Goal: Task Accomplishment & Management: Contribute content

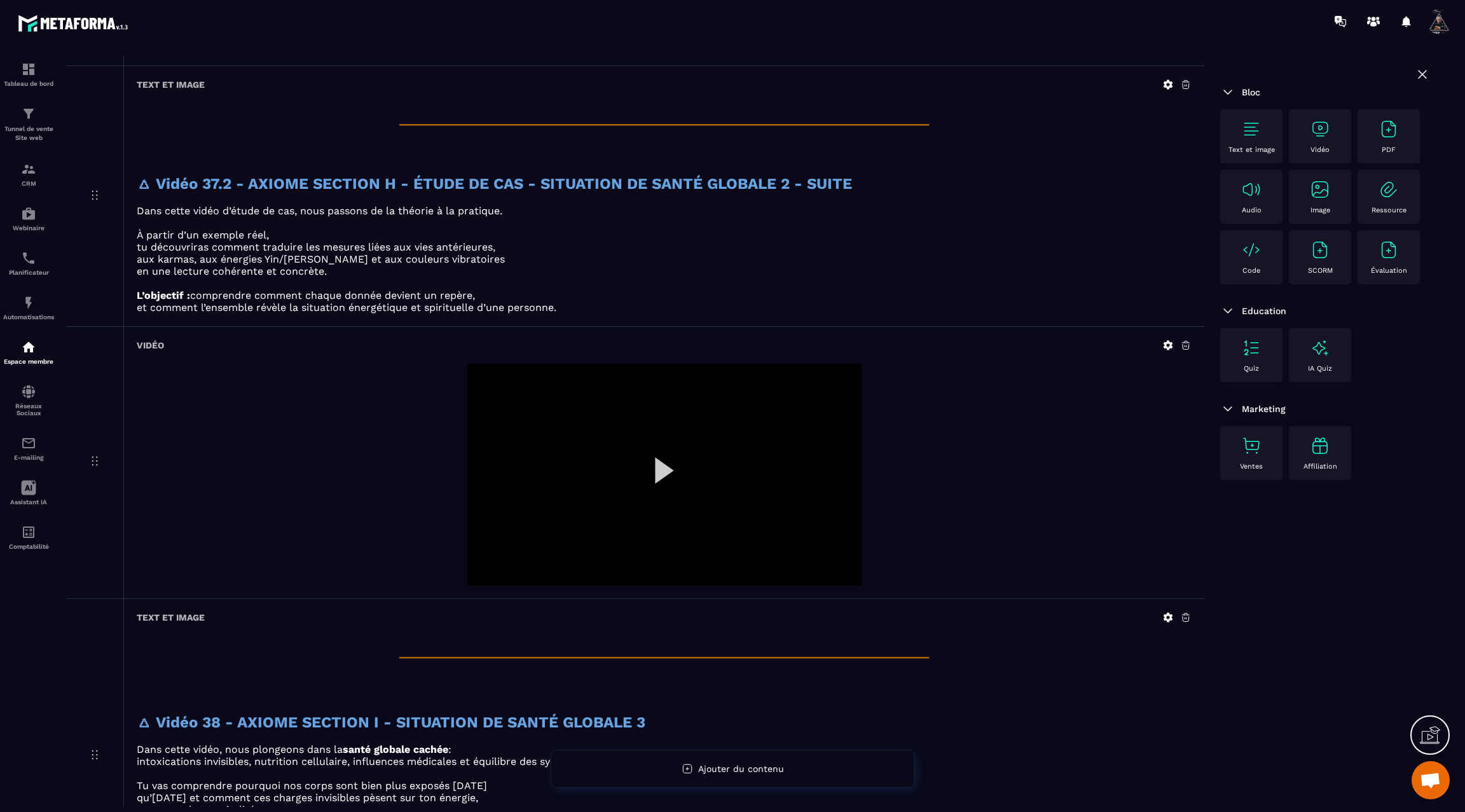
scroll to position [3940, 0]
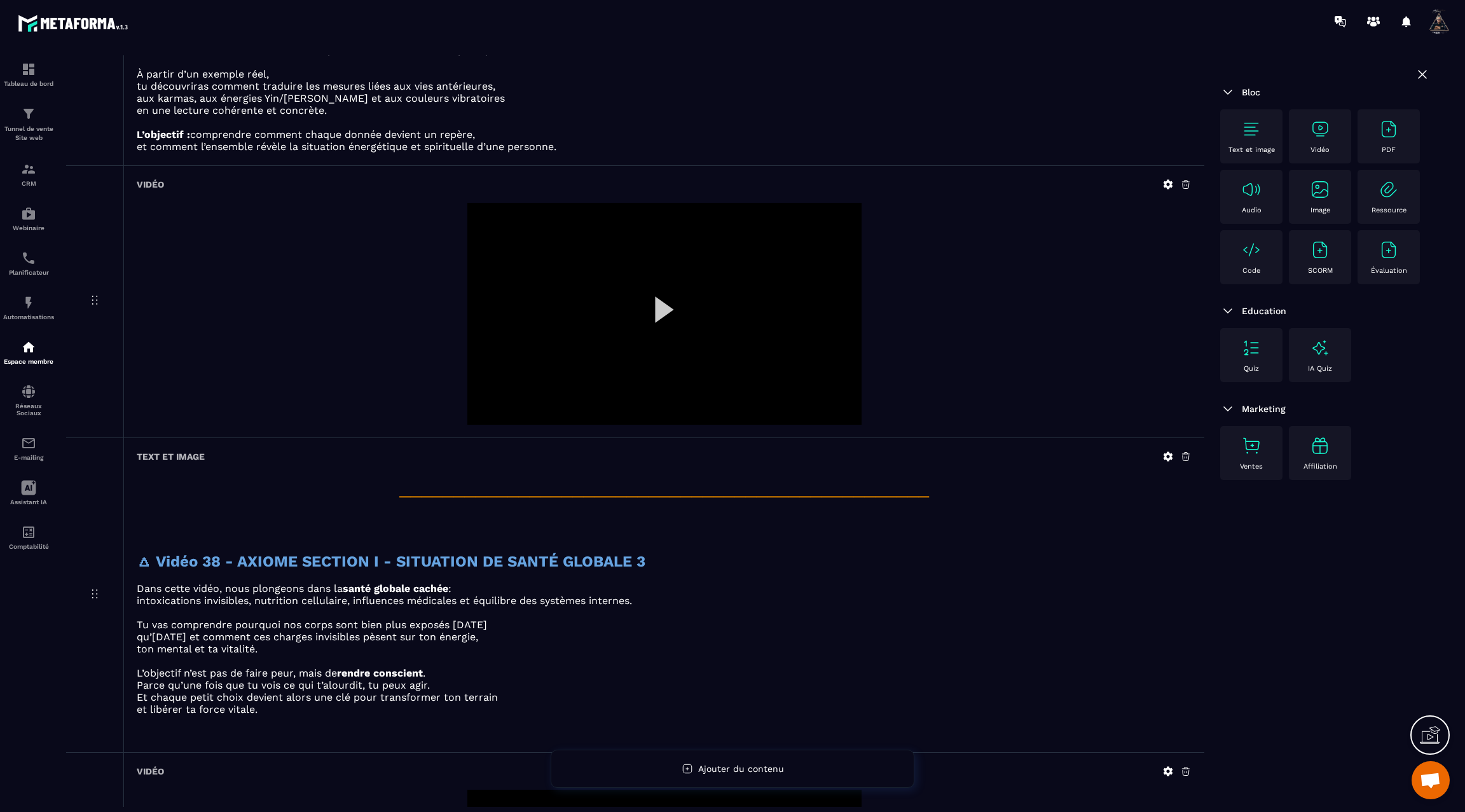
click at [1164, 180] on icon at bounding box center [1168, 184] width 10 height 10
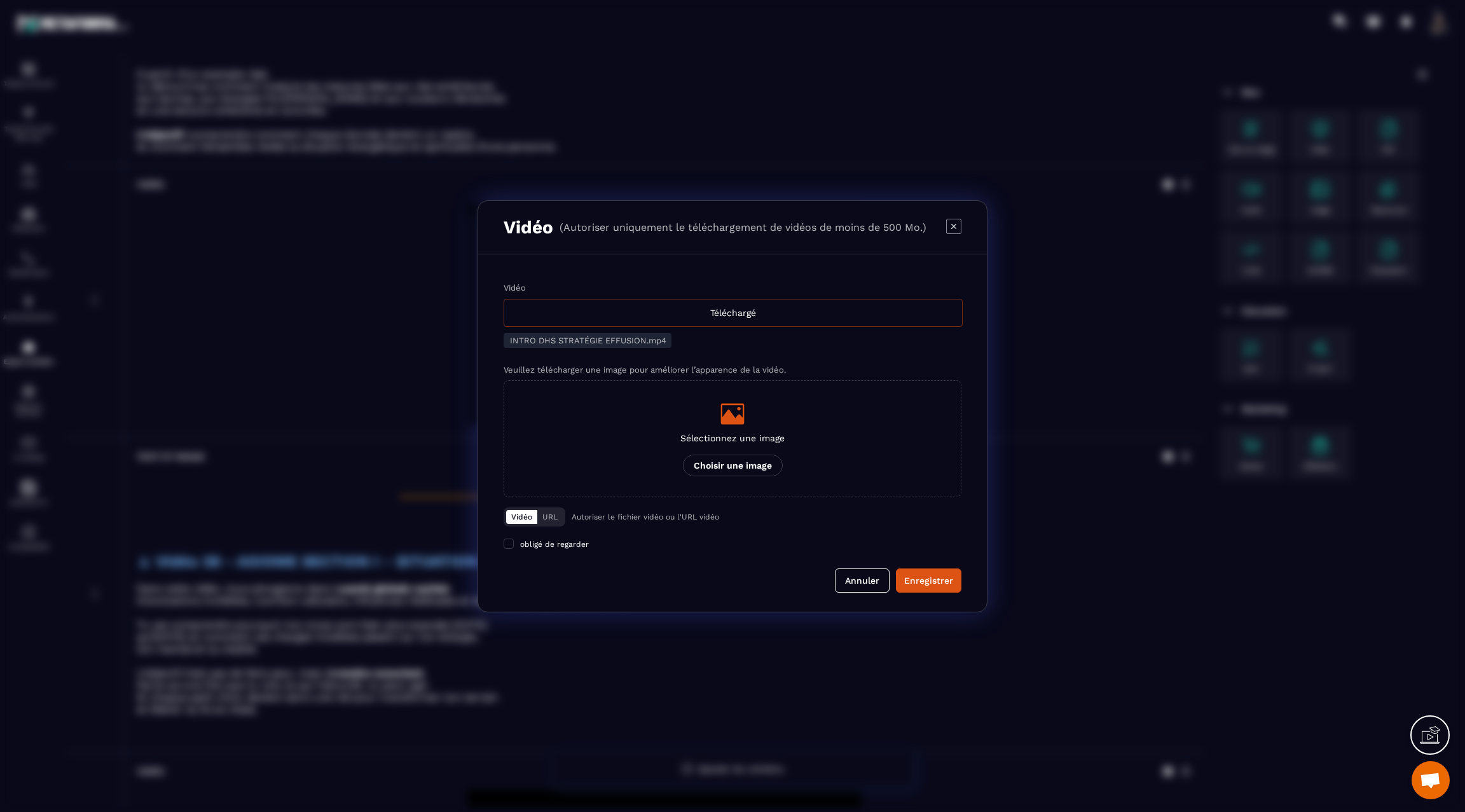
click at [761, 309] on div "Téléchargé" at bounding box center [733, 312] width 459 height 28
click at [0, 0] on input "Vidéo Téléchargé" at bounding box center [0, 0] width 0 height 0
click at [870, 575] on button "Annuler" at bounding box center [862, 580] width 54 height 24
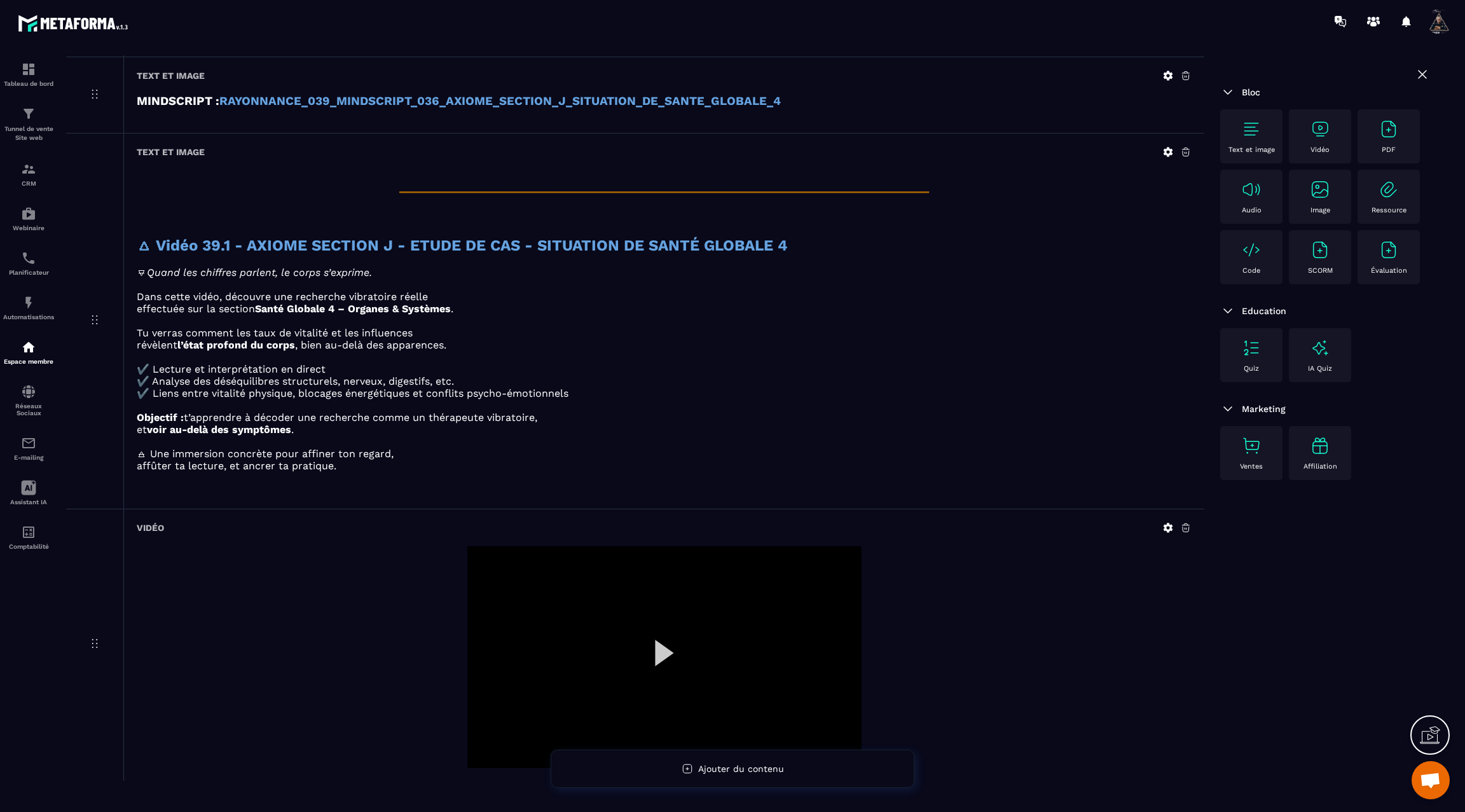
scroll to position [6213, 0]
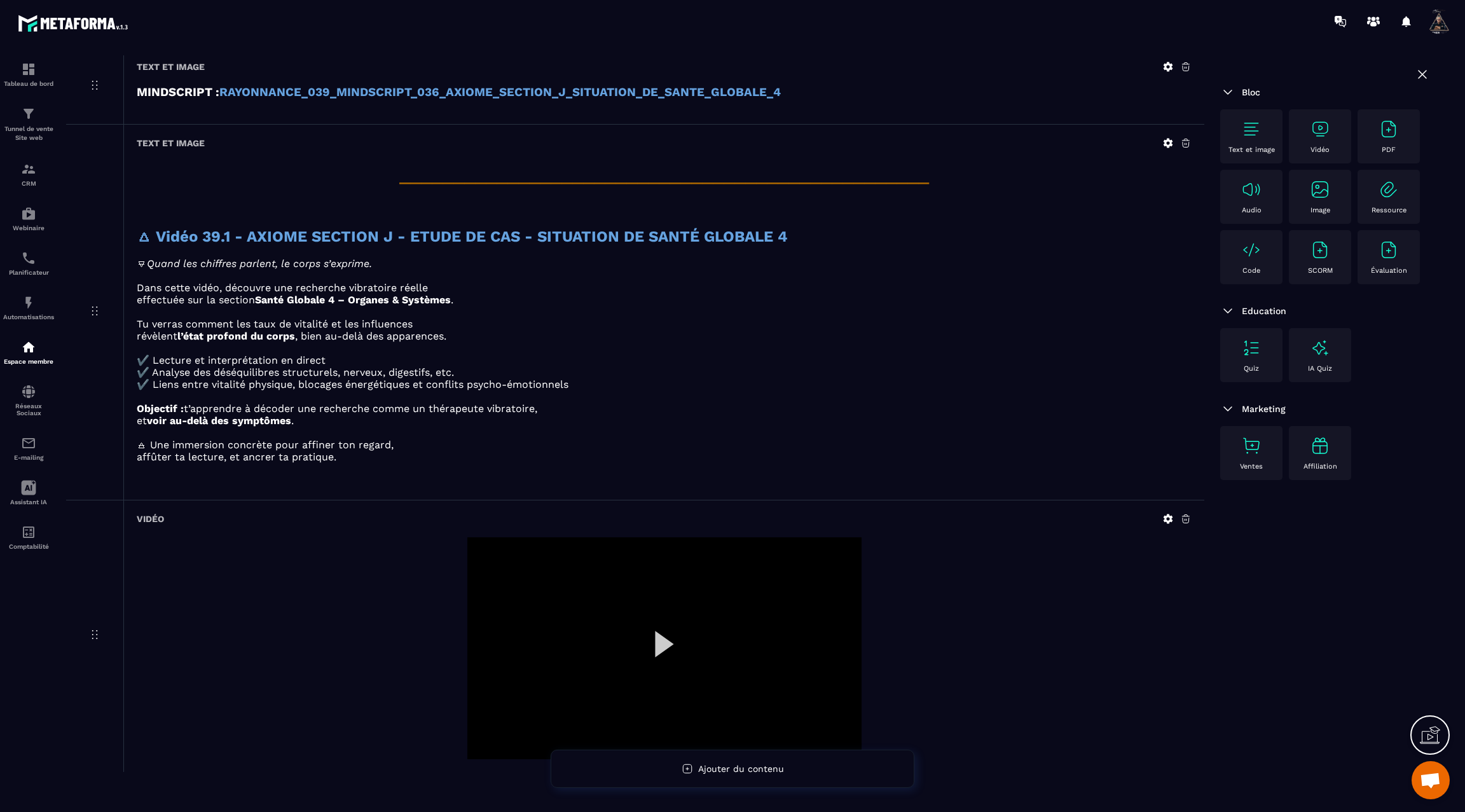
click at [1260, 131] on img at bounding box center [1251, 129] width 20 height 20
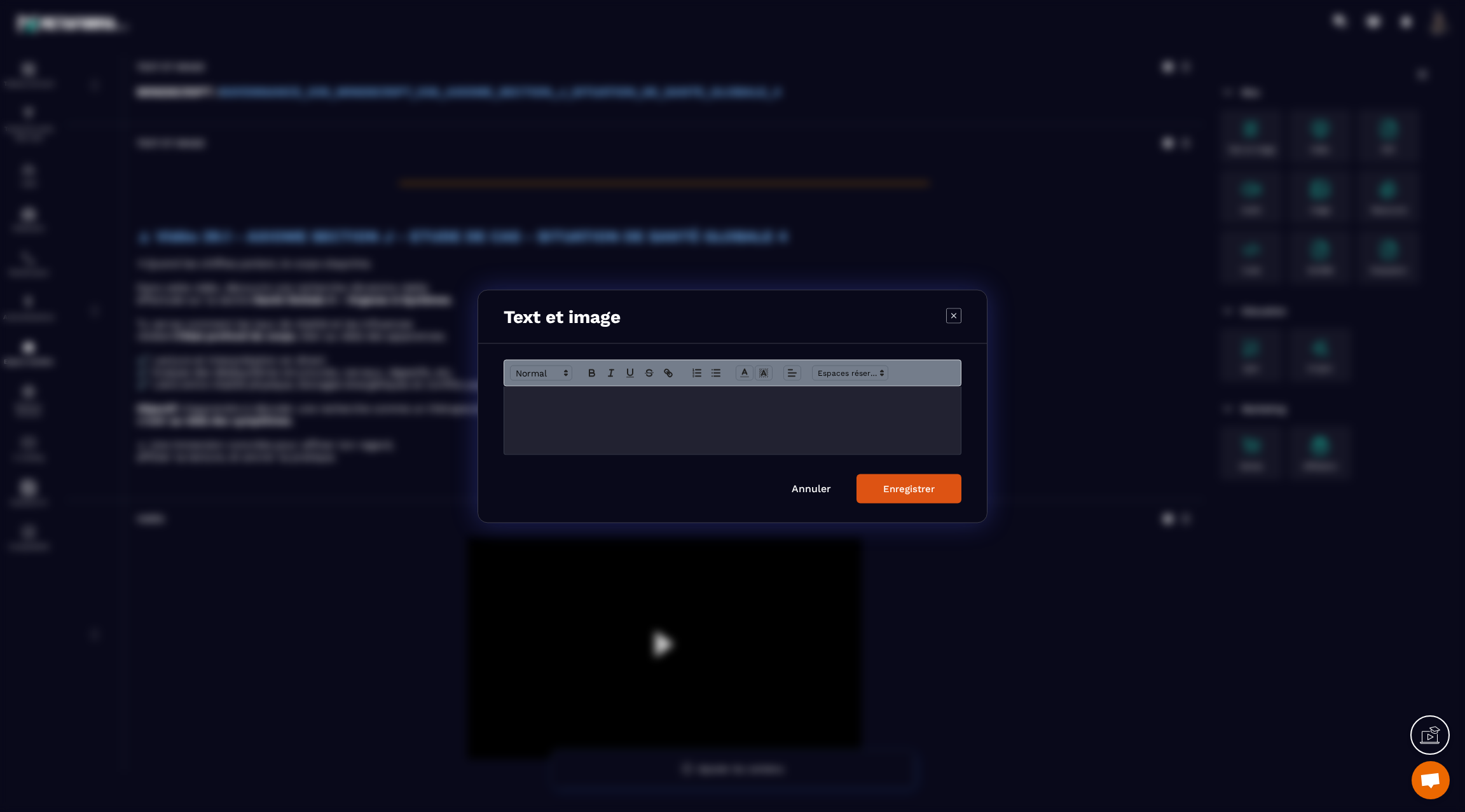
click at [788, 403] on p "Modal window" at bounding box center [733, 398] width 438 height 12
click at [922, 500] on button "Enregistrer" at bounding box center [909, 488] width 105 height 29
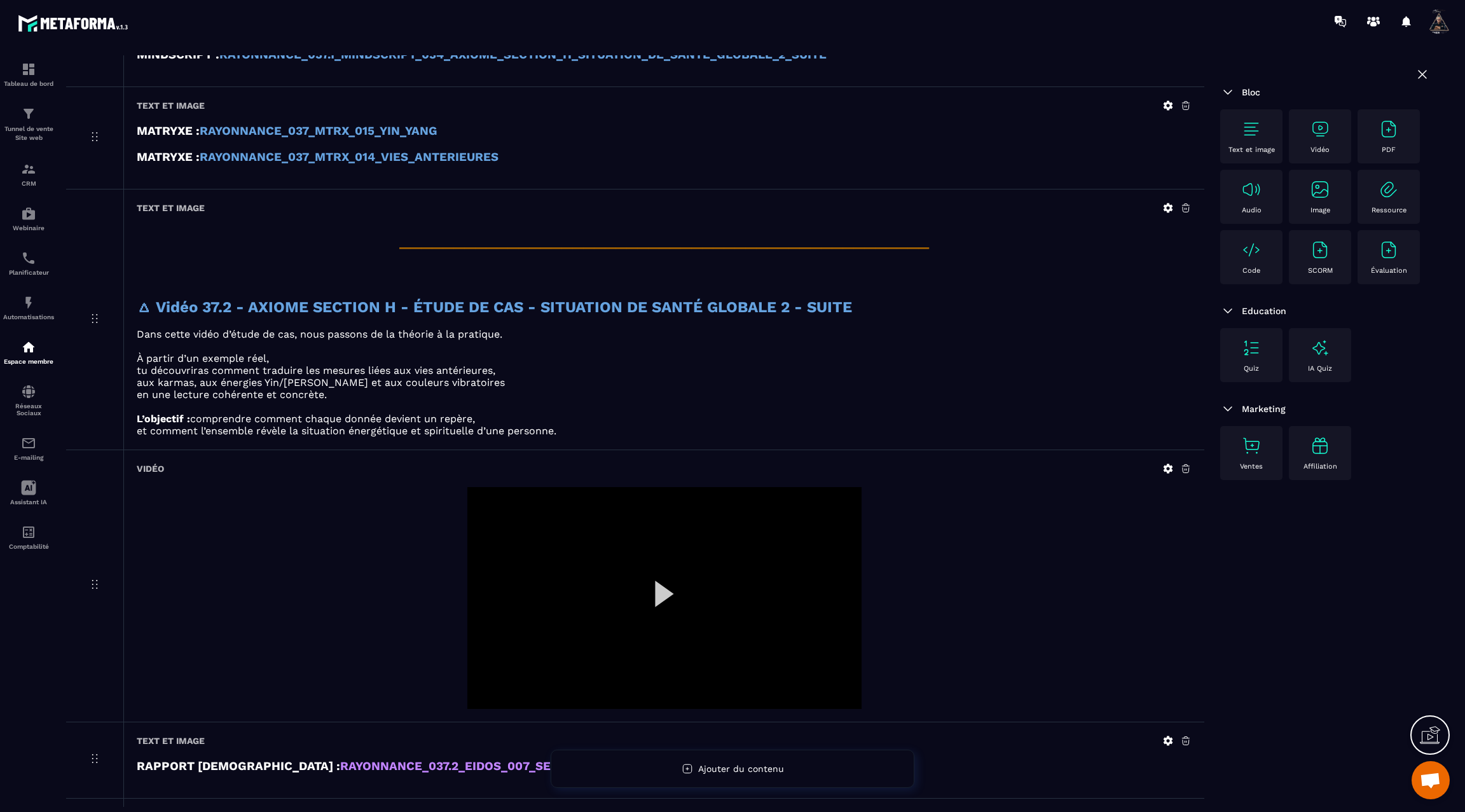
scroll to position [3646, 0]
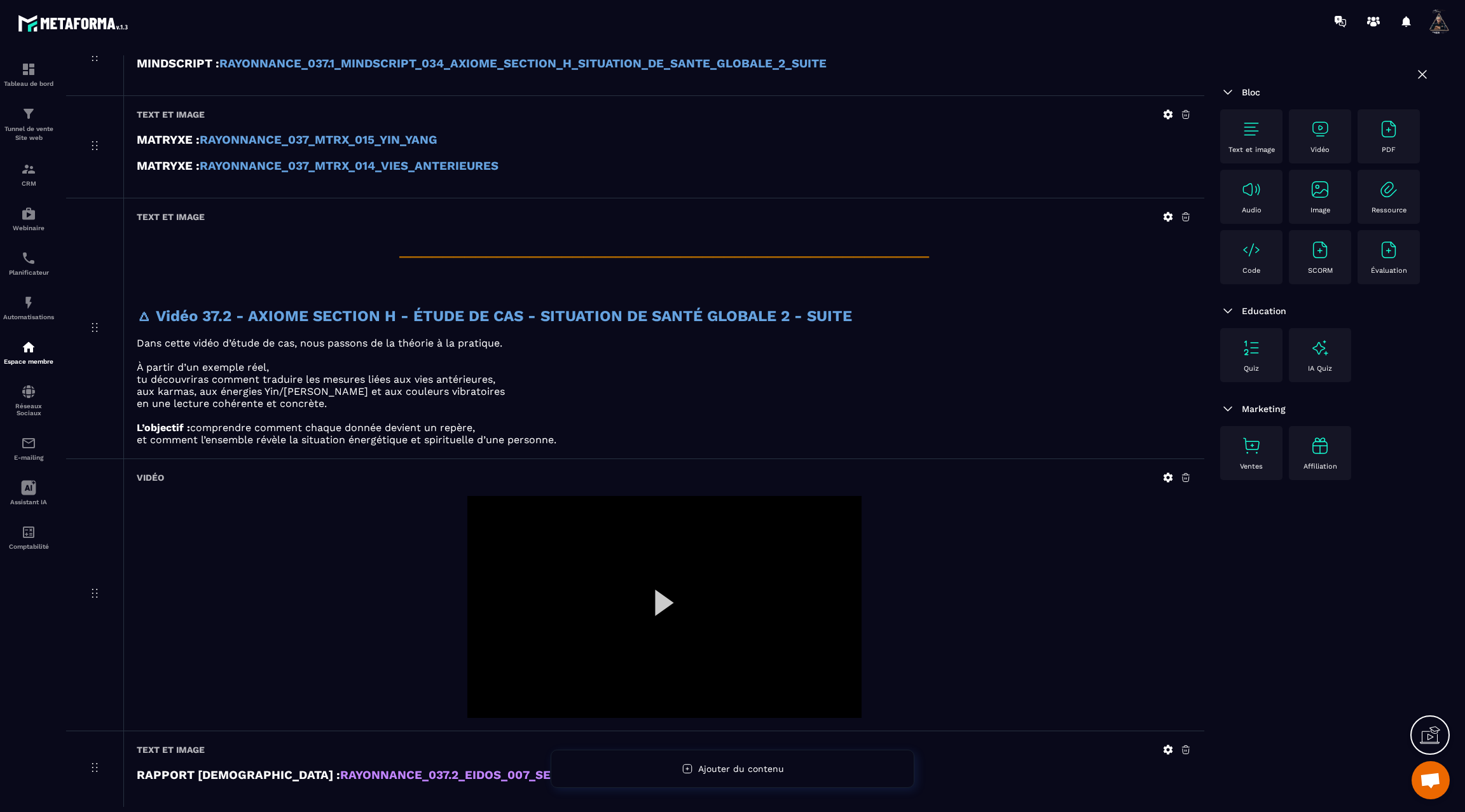
click at [1168, 213] on icon at bounding box center [1168, 217] width 10 height 10
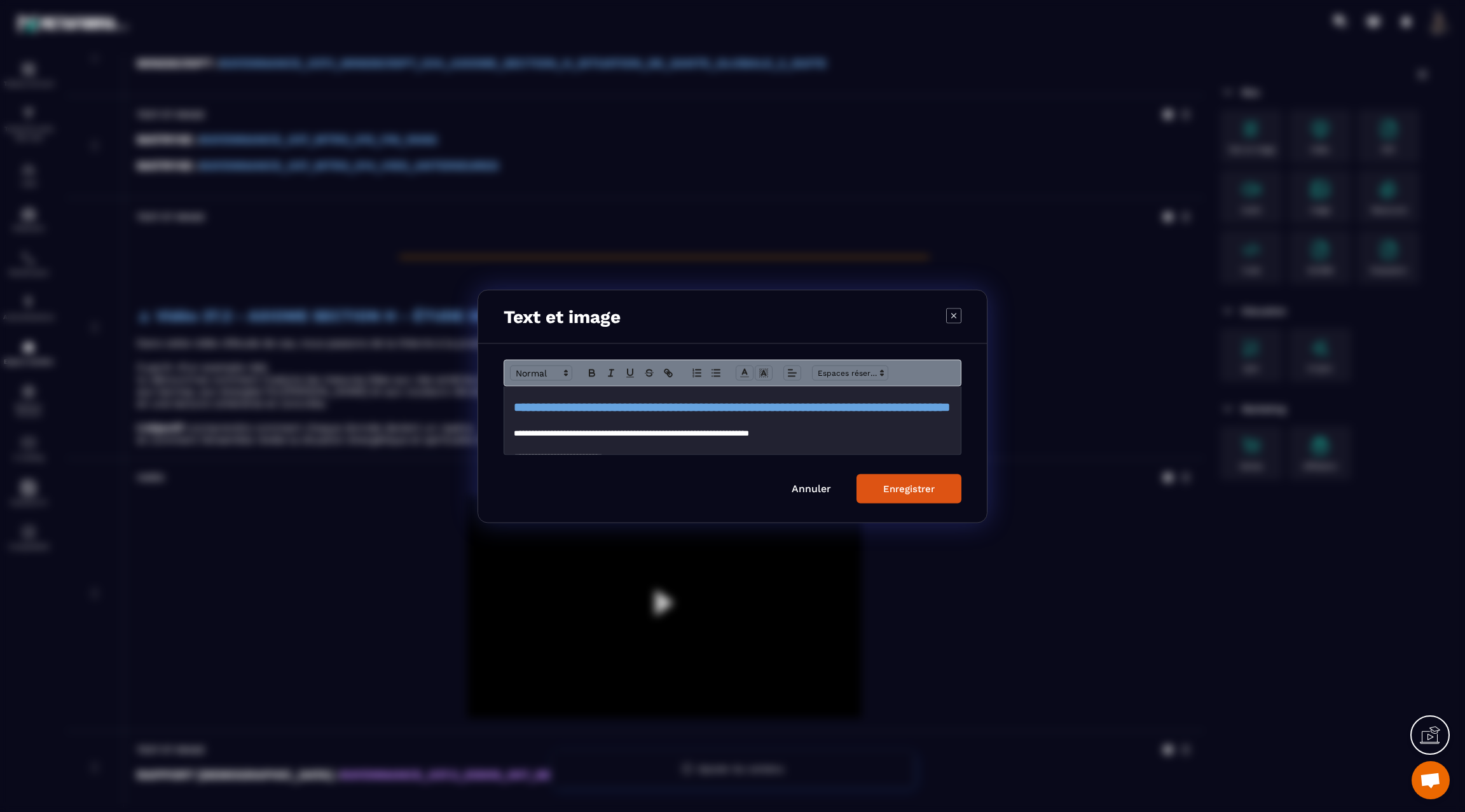
scroll to position [68, 0]
click at [746, 414] on h2 "**********" at bounding box center [733, 406] width 438 height 18
click at [919, 483] on div "Enregistrer" at bounding box center [909, 488] width 52 height 12
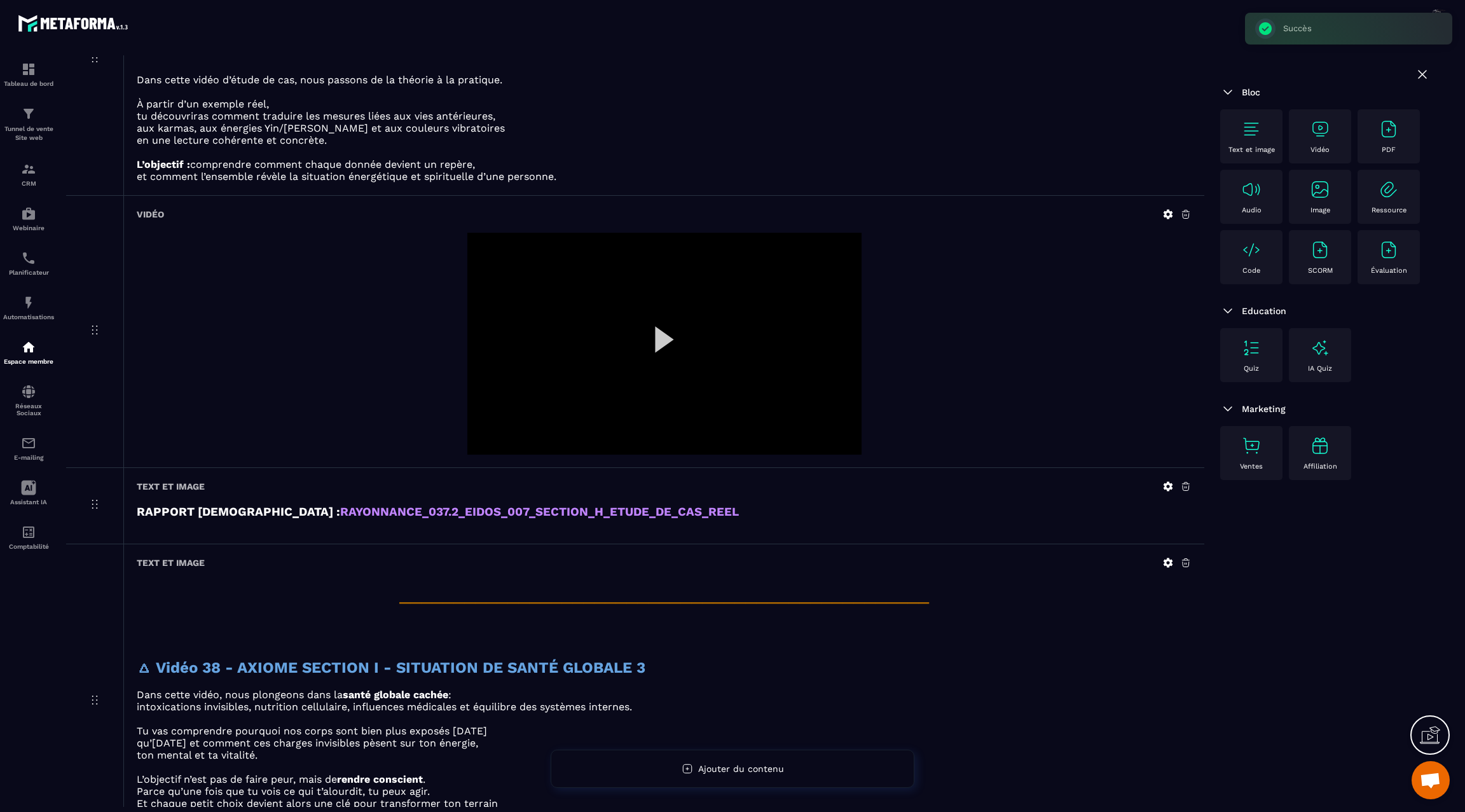
scroll to position [3935, 0]
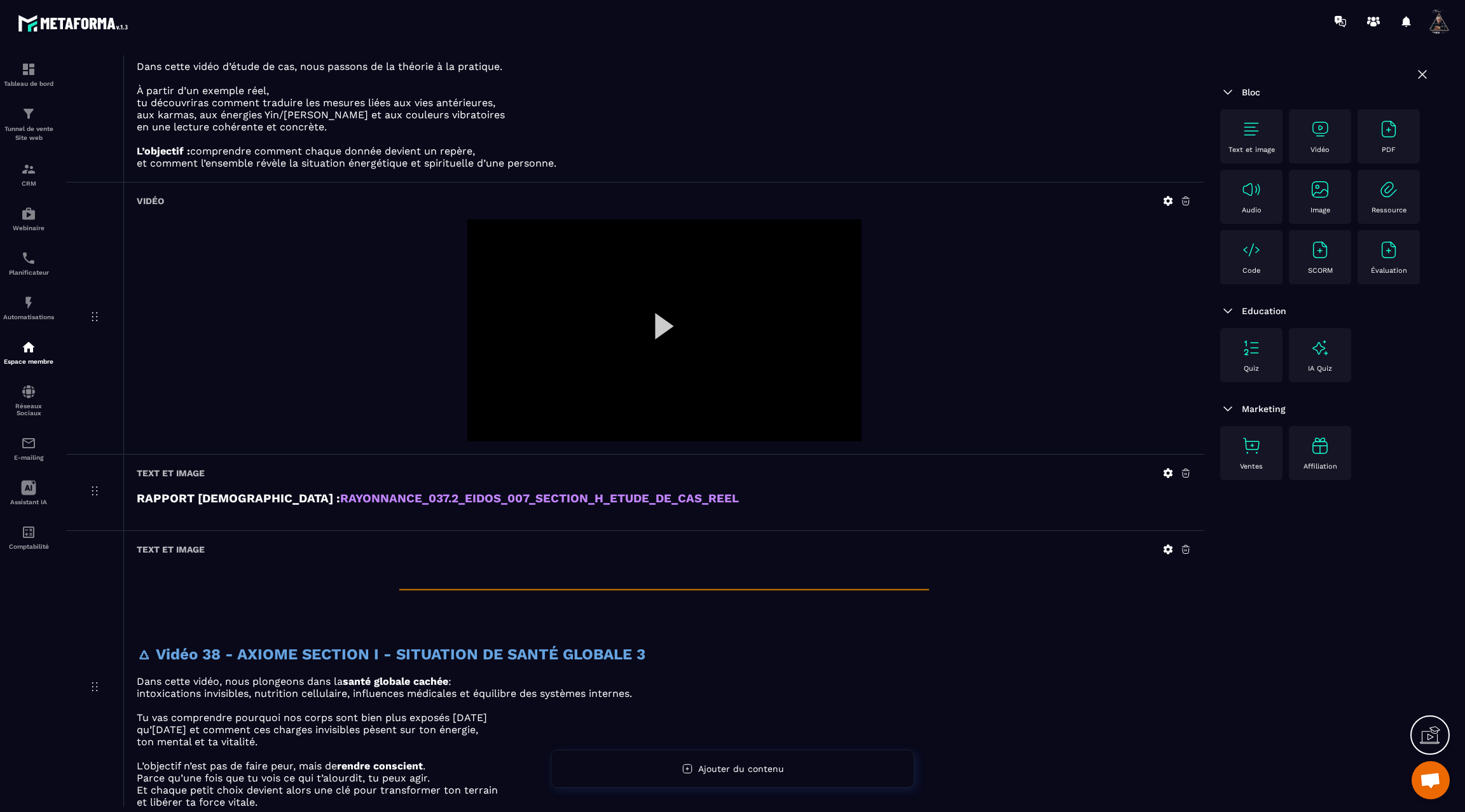
click at [656, 300] on div at bounding box center [664, 330] width 394 height 221
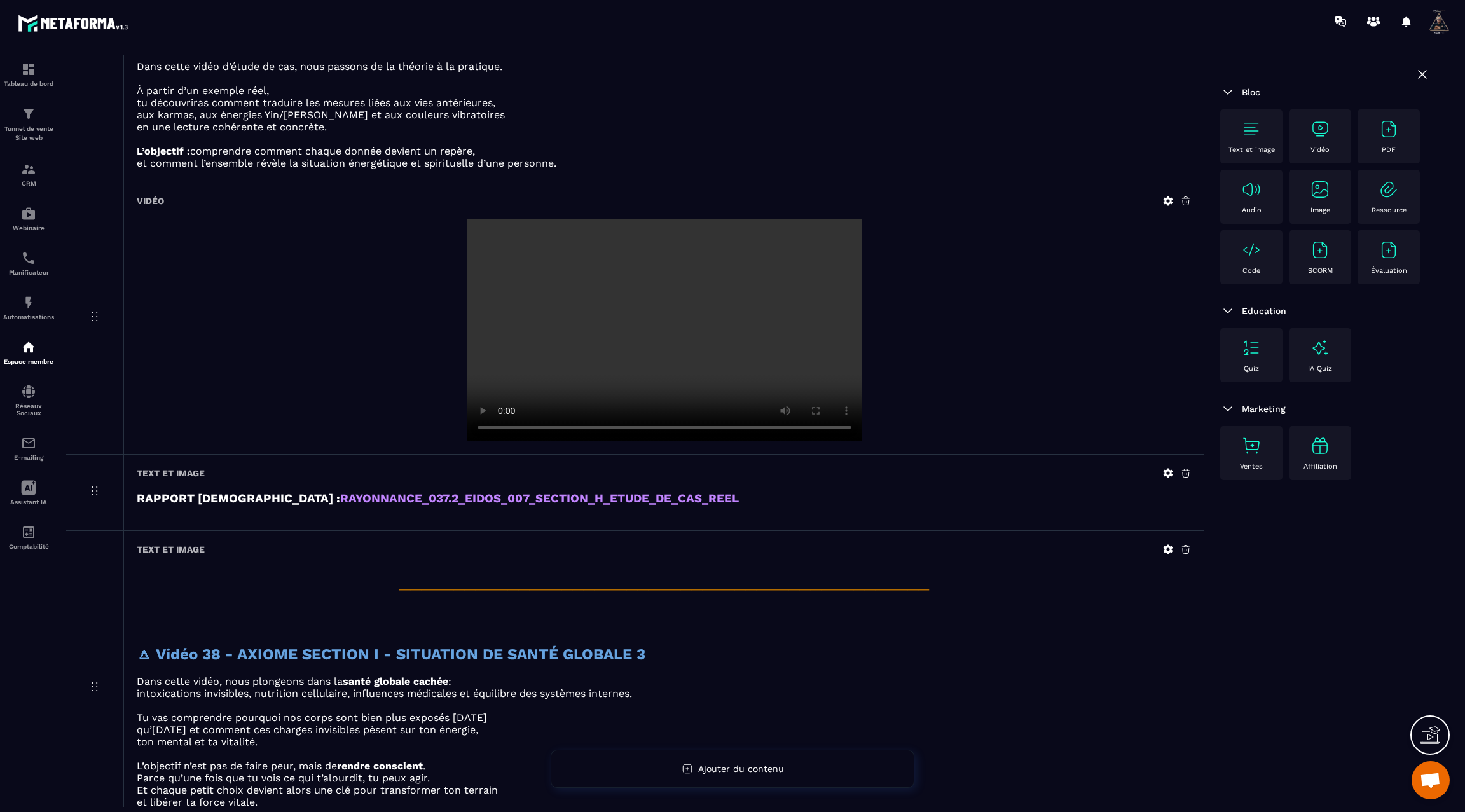
click at [585, 342] on video at bounding box center [664, 330] width 394 height 221
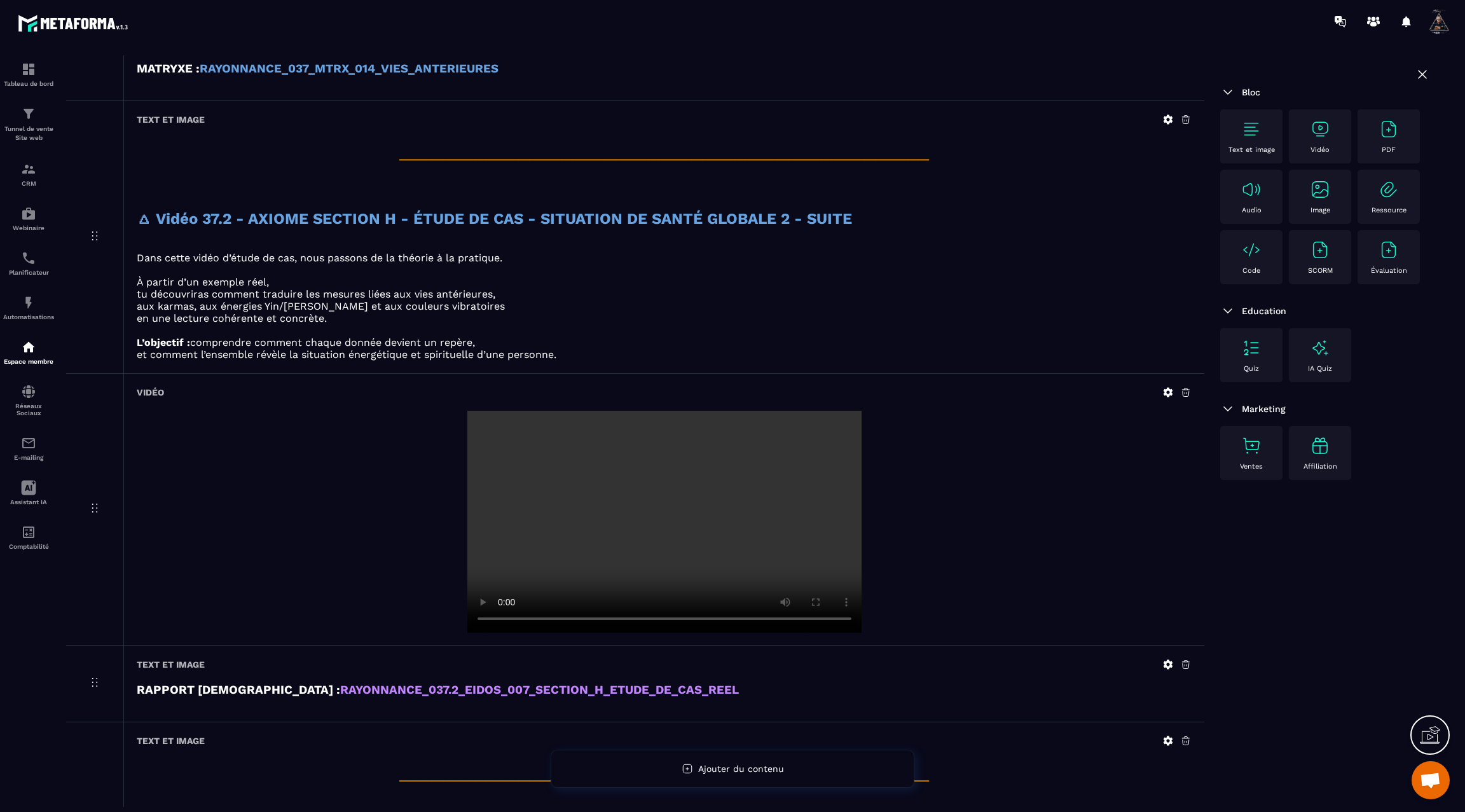
scroll to position [3739, 0]
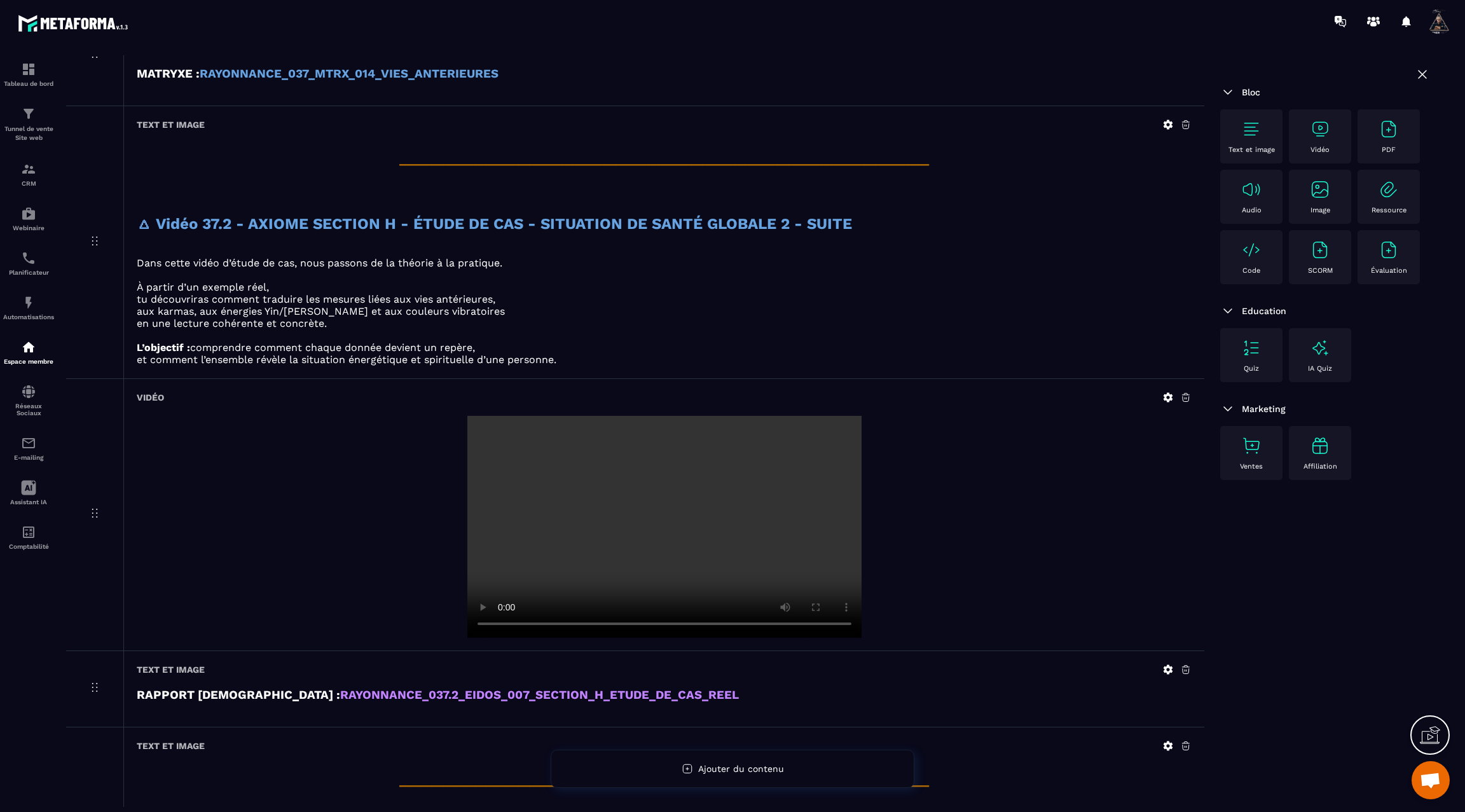
click at [1169, 391] on icon at bounding box center [1168, 397] width 12 height 12
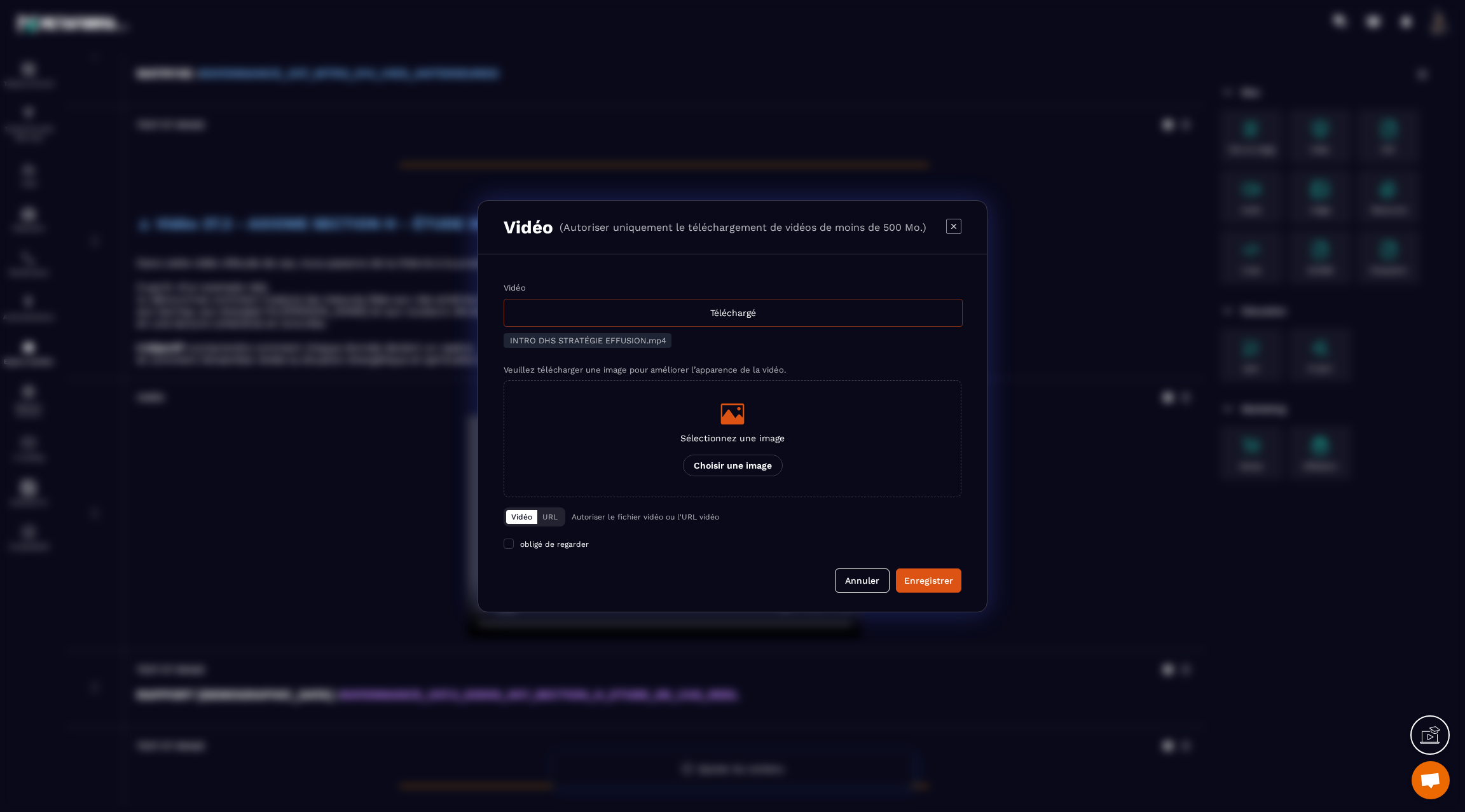
click at [736, 311] on div "Téléchargé" at bounding box center [733, 312] width 459 height 28
click at [0, 0] on input "Vidéo Téléchargé" at bounding box center [0, 0] width 0 height 0
click at [929, 580] on div "Enregistrer" at bounding box center [928, 580] width 49 height 12
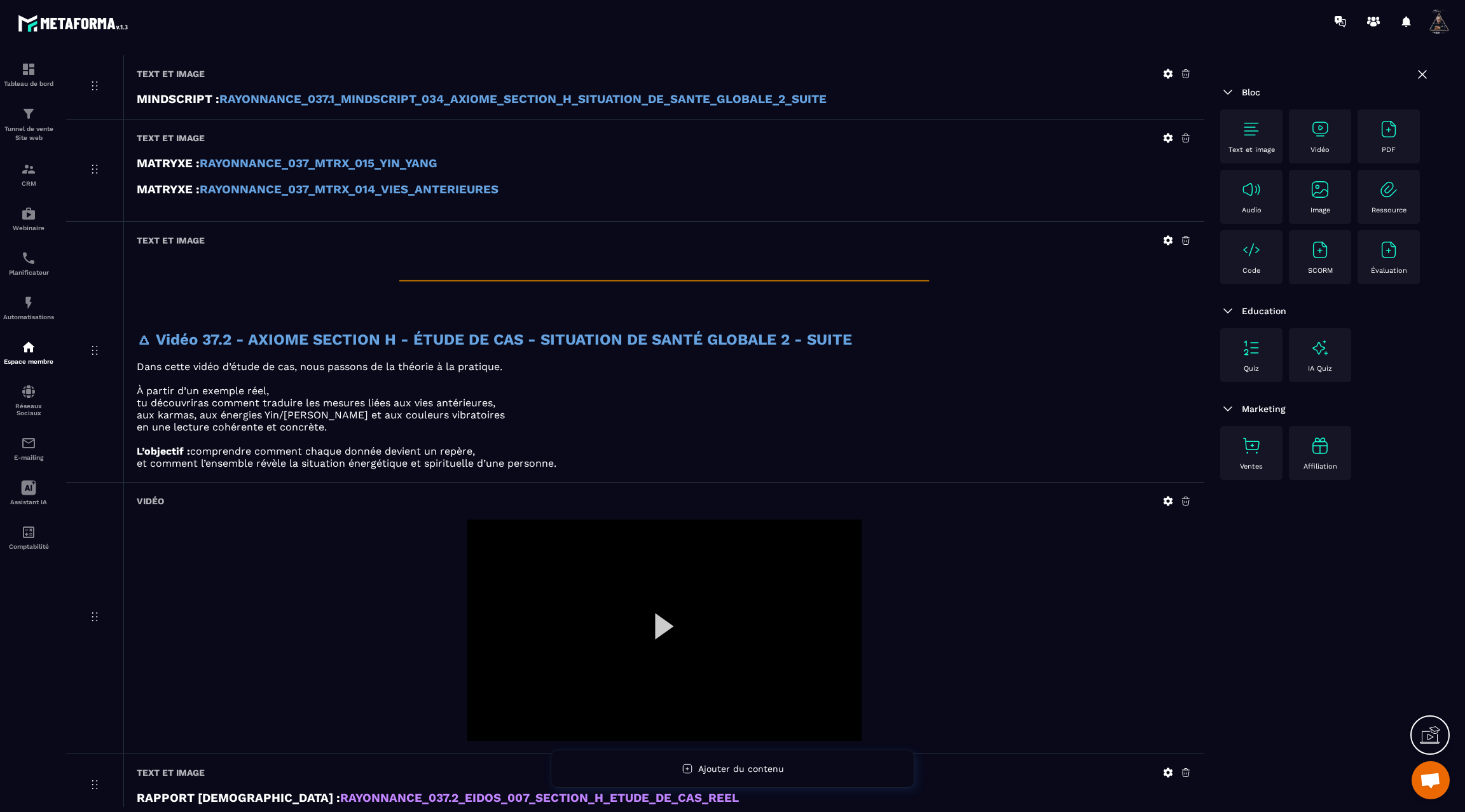
scroll to position [1837, 0]
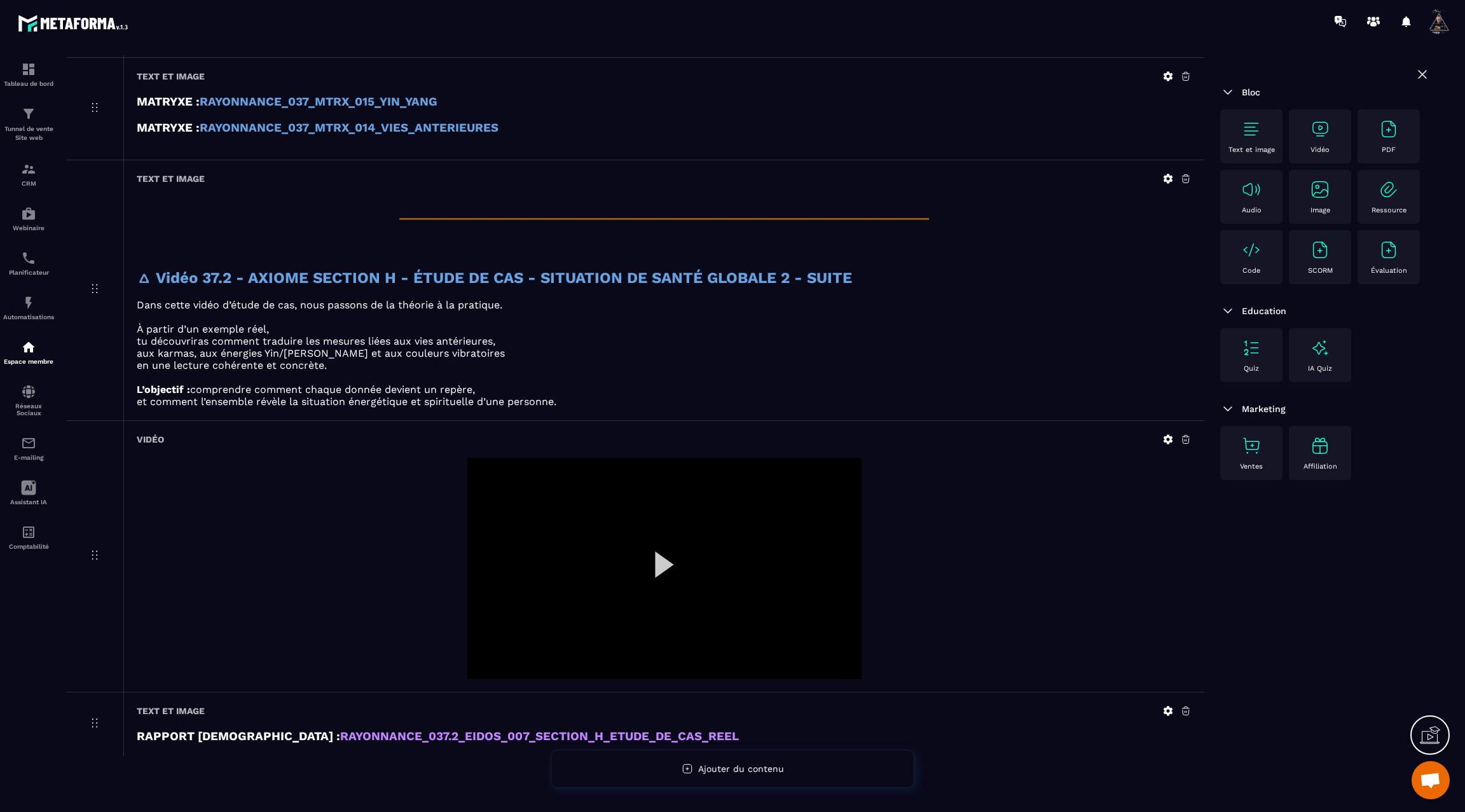
click at [1168, 433] on icon at bounding box center [1168, 438] width 12 height 12
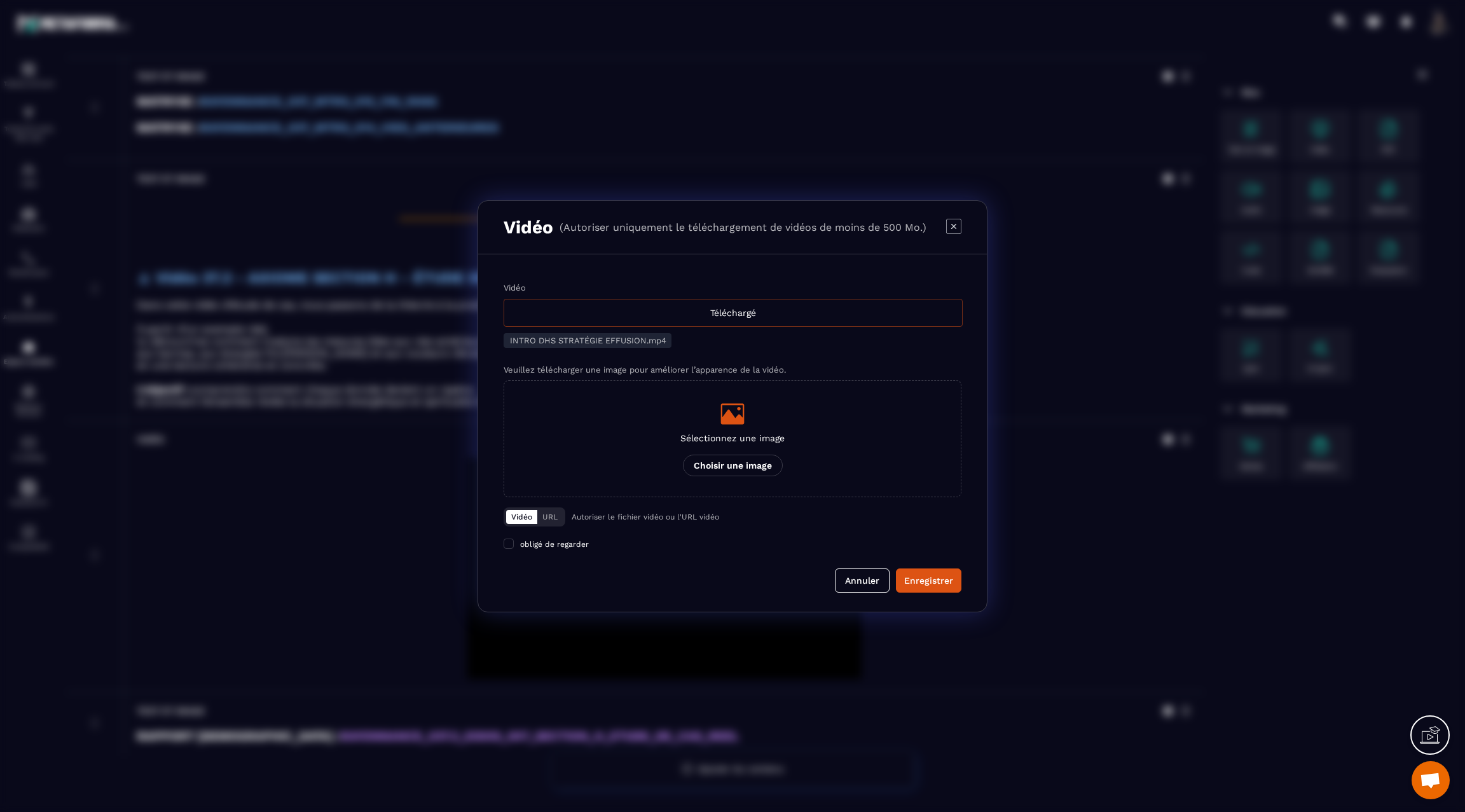
click at [758, 318] on div "Téléchargé" at bounding box center [733, 312] width 459 height 28
click at [0, 0] on input "Vidéo Téléchargé" at bounding box center [0, 0] width 0 height 0
click at [936, 570] on button "Enregistrer" at bounding box center [929, 580] width 66 height 24
